Goal: Transaction & Acquisition: Purchase product/service

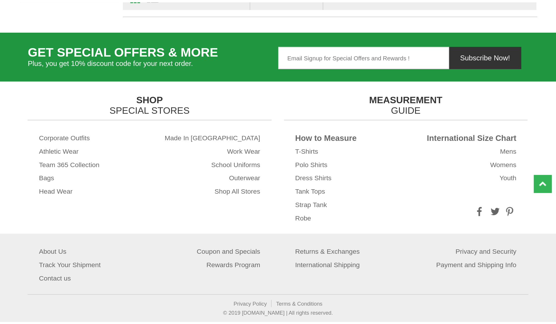
scroll to position [43, 0]
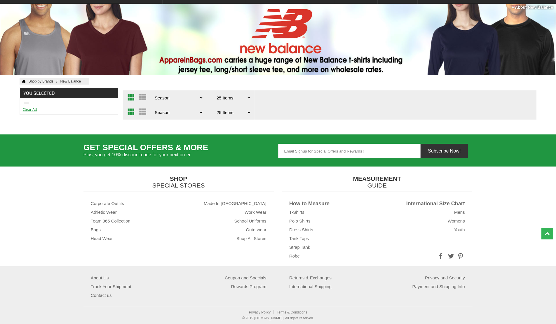
click at [32, 110] on link "Clear All" at bounding box center [30, 109] width 14 height 5
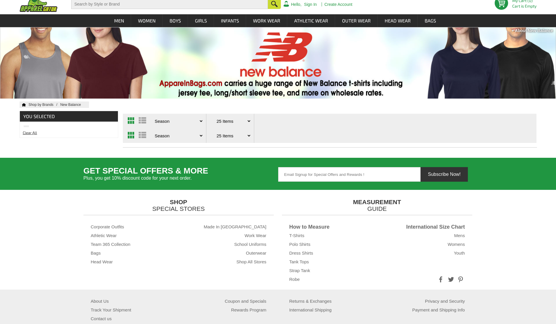
scroll to position [0, 0]
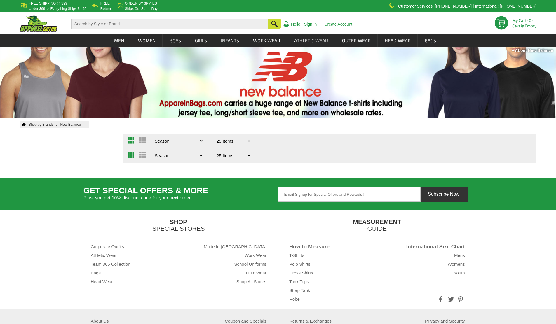
click at [120, 26] on input "text" at bounding box center [169, 24] width 197 height 10
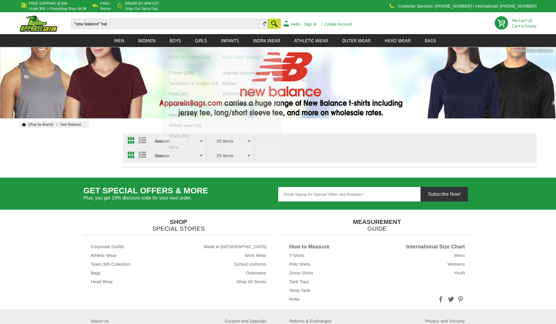
type input ""new balance" hat"
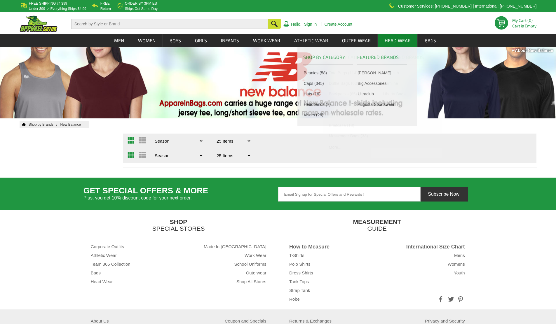
click at [399, 41] on link "Head Wear" at bounding box center [397, 40] width 39 height 13
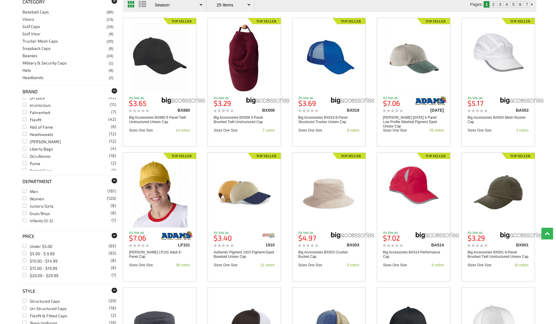
scroll to position [118, 0]
click at [27, 165] on link "Puma (2)" at bounding box center [31, 165] width 18 height 5
